Goal: Check status: Check status

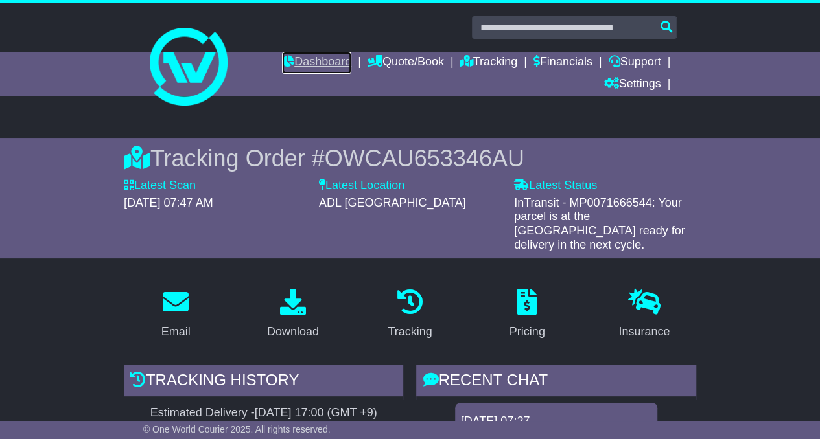
click at [316, 64] on link "Dashboard" at bounding box center [316, 63] width 69 height 22
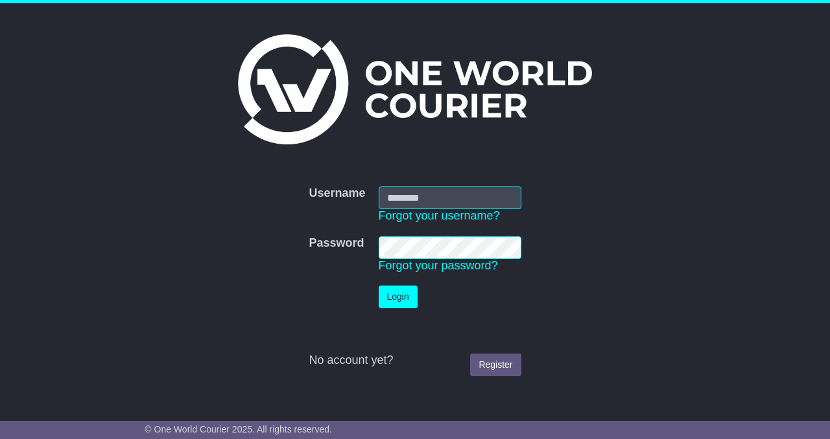
type input "**********"
click at [388, 302] on button "Login" at bounding box center [397, 297] width 39 height 23
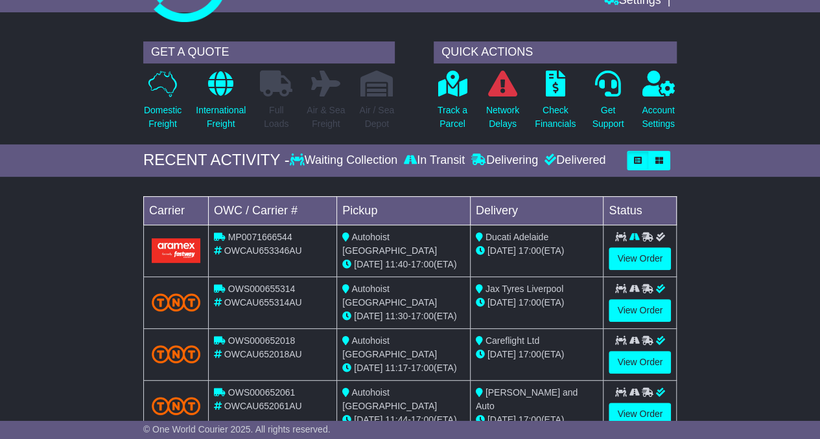
scroll to position [85, 0]
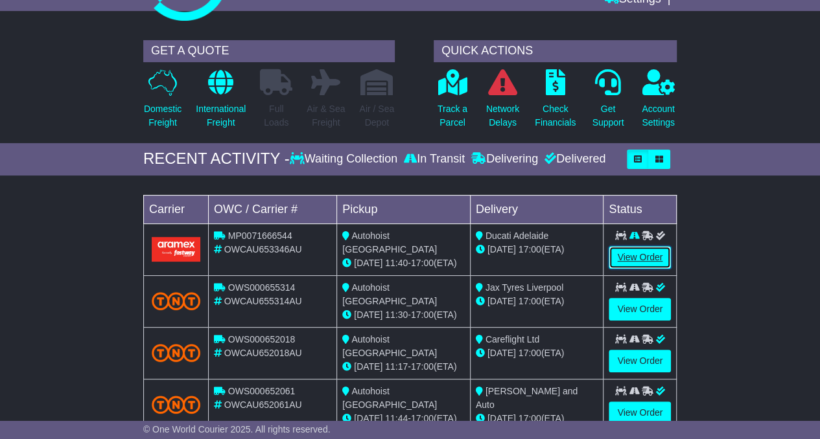
click at [651, 247] on link "View Order" at bounding box center [640, 257] width 62 height 23
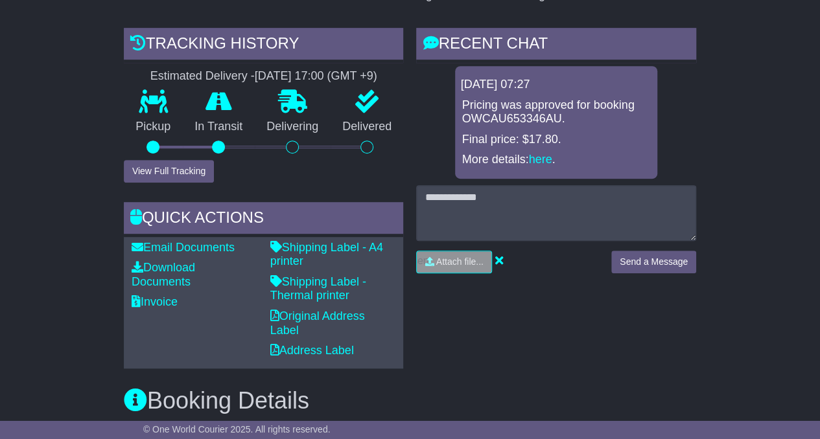
scroll to position [336, 0]
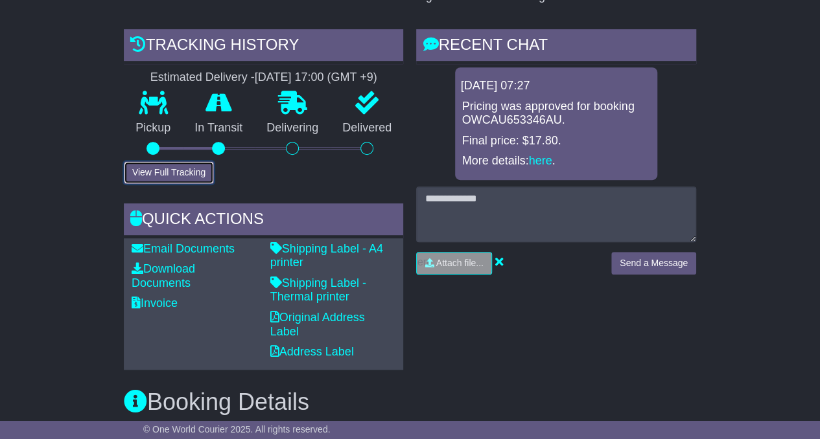
click at [188, 161] on button "View Full Tracking" at bounding box center [169, 172] width 90 height 23
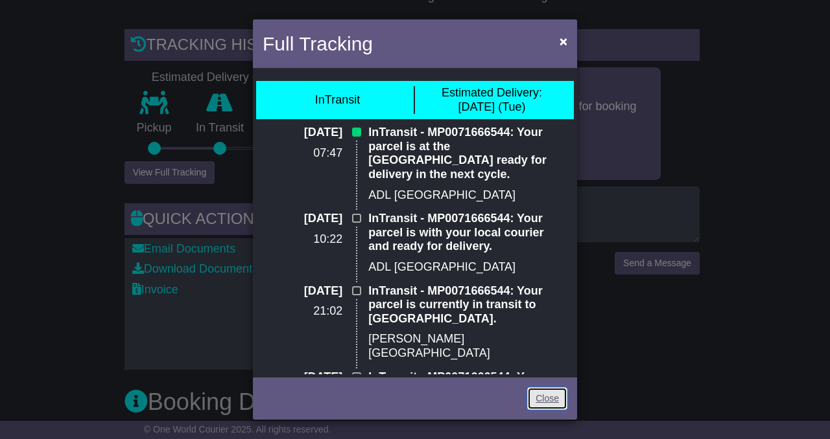
click at [534, 389] on link "Close" at bounding box center [547, 399] width 40 height 23
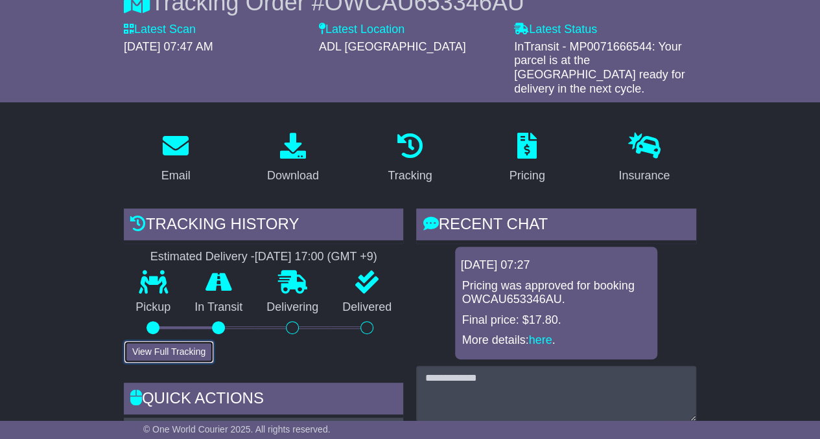
scroll to position [183, 0]
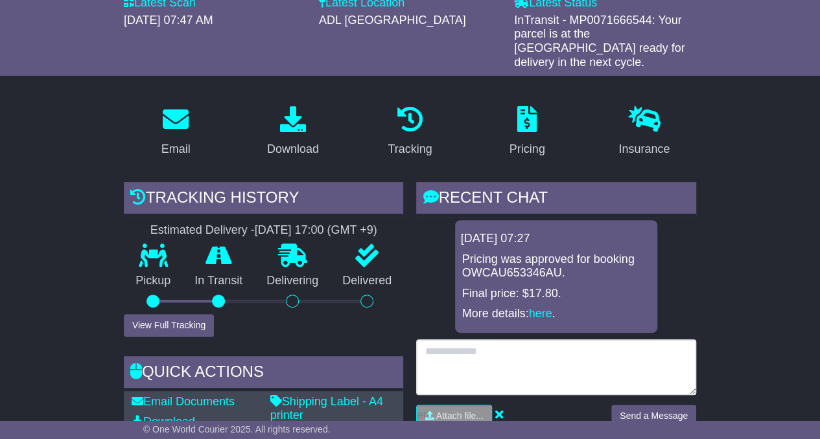
click at [522, 345] on textarea at bounding box center [556, 368] width 280 height 56
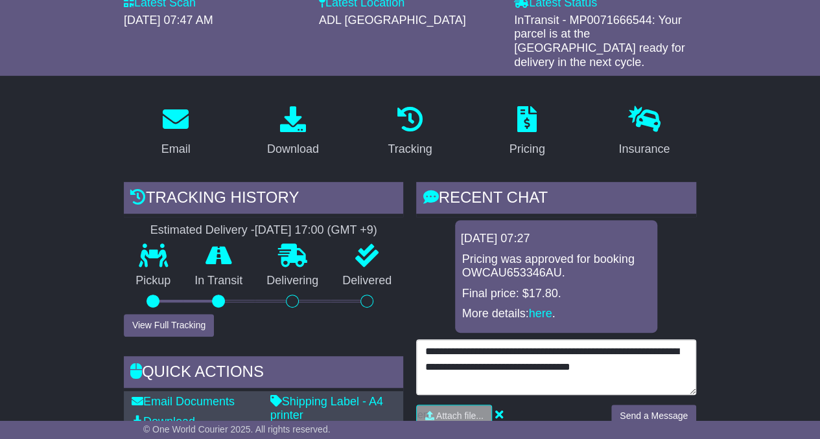
type textarea "**********"
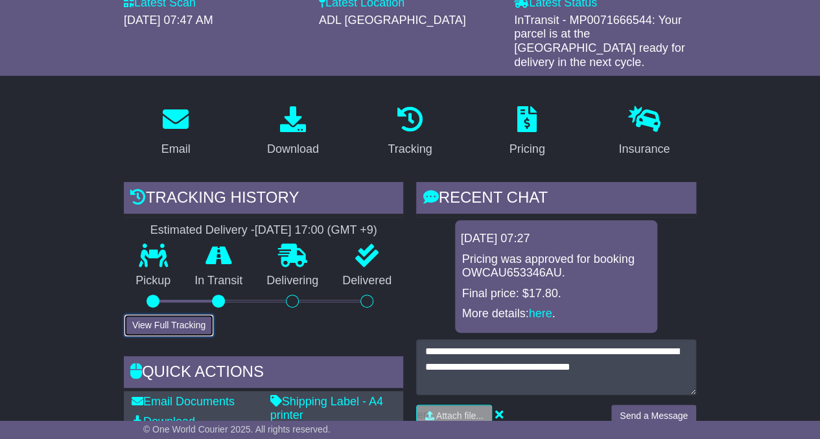
click at [179, 314] on button "View Full Tracking" at bounding box center [169, 325] width 90 height 23
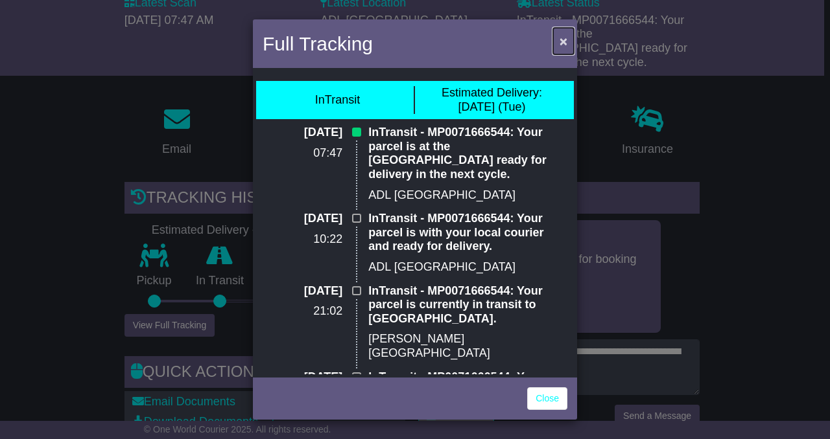
click at [560, 38] on span "×" at bounding box center [563, 41] width 8 height 15
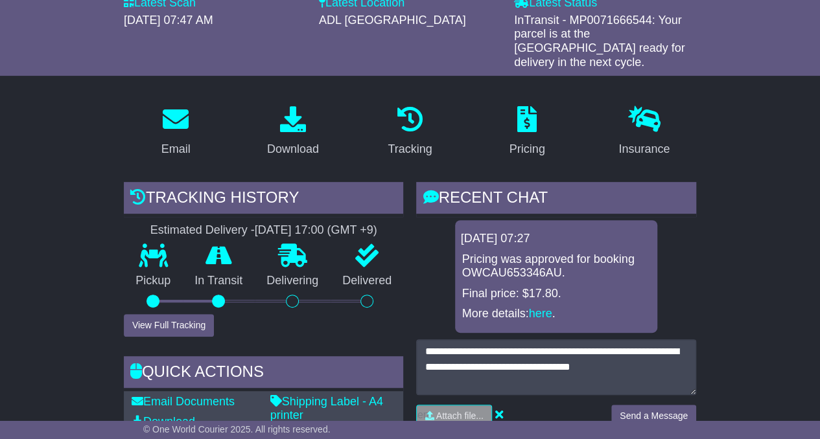
click at [657, 405] on button "Send a Message" at bounding box center [653, 416] width 85 height 23
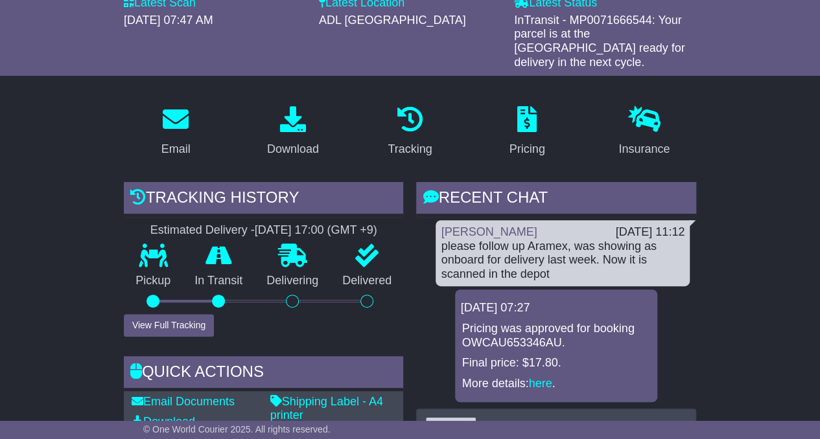
scroll to position [0, 0]
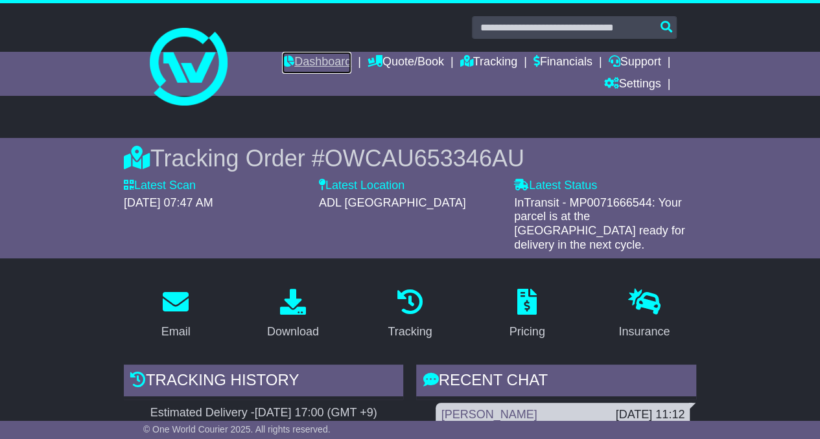
click at [320, 62] on link "Dashboard" at bounding box center [316, 63] width 69 height 22
